Goal: Navigation & Orientation: Find specific page/section

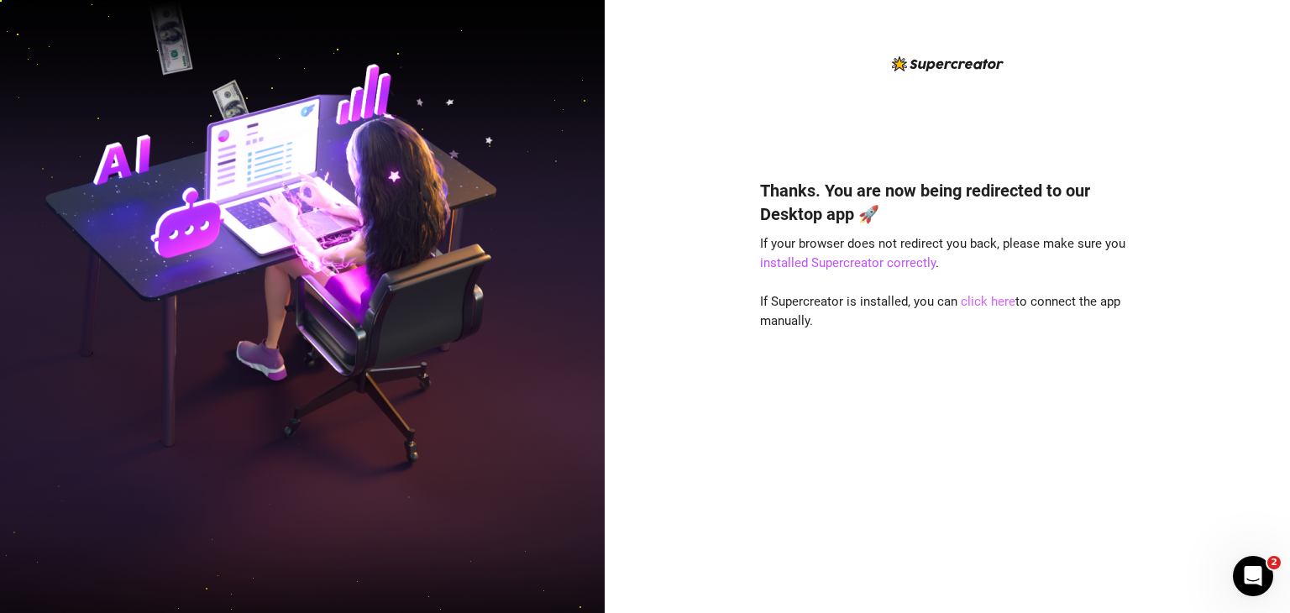
click at [988, 303] on link "click here" at bounding box center [988, 301] width 55 height 15
click at [984, 307] on link "click here" at bounding box center [988, 301] width 55 height 15
click at [1264, 379] on div "Thanks. You are now being redirected to our Desktop app 🚀 If your browser does …" at bounding box center [947, 306] width 685 height 613
